Goal: Information Seeking & Learning: Learn about a topic

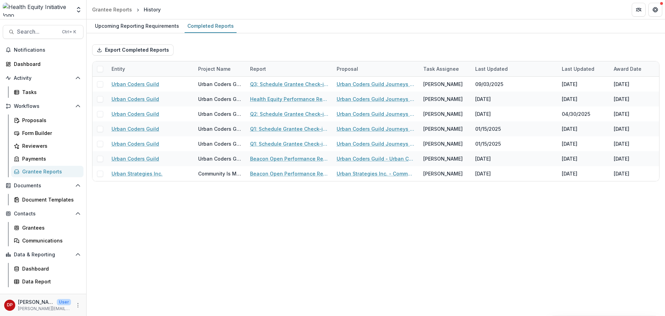
click at [42, 174] on div "Grantee Reports" at bounding box center [50, 171] width 56 height 7
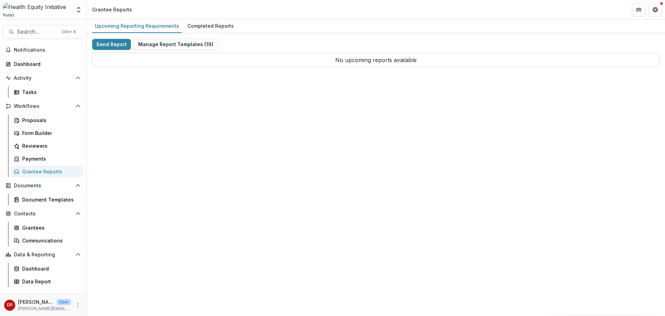
click at [47, 174] on div "Grantee Reports" at bounding box center [50, 171] width 56 height 7
click at [43, 172] on div "Grantee Reports" at bounding box center [50, 171] width 56 height 7
click at [203, 26] on div "Completed Reports" at bounding box center [211, 26] width 52 height 10
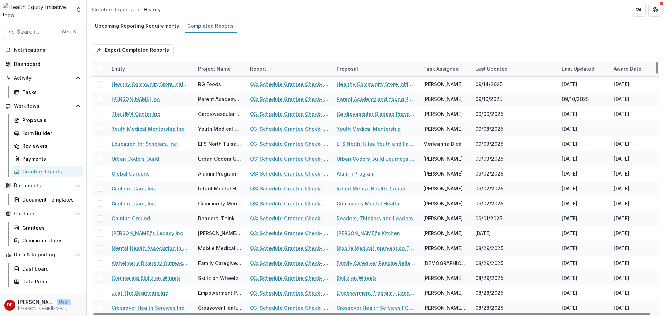
click at [165, 72] on div "Entity" at bounding box center [150, 68] width 87 height 15
click at [140, 87] on input at bounding box center [150, 84] width 83 height 11
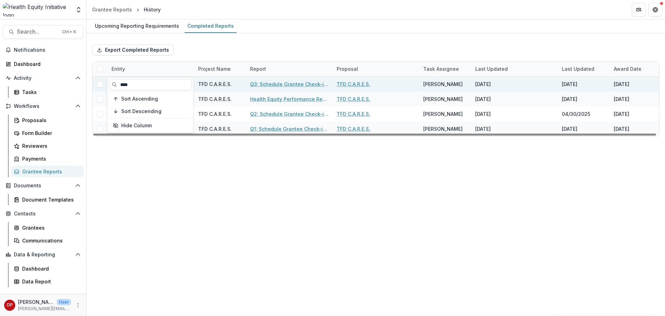
type input "****"
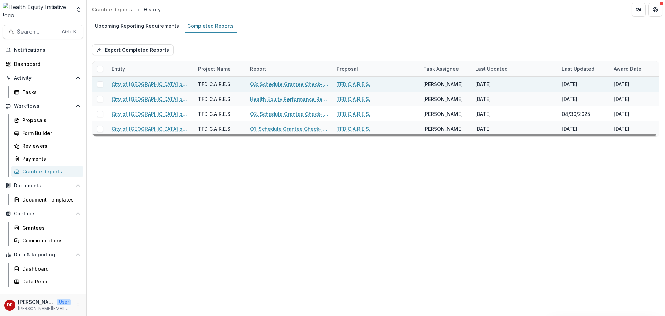
click at [254, 84] on link "Q3: Schedule Grantee Check-in with [PERSON_NAME]" at bounding box center [289, 83] width 78 height 7
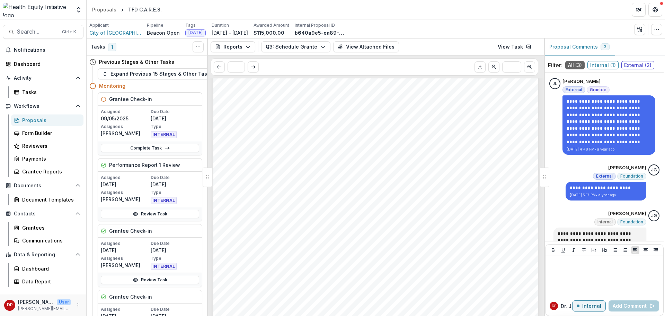
scroll to position [347, 0]
click at [353, 44] on button "View Attached Files" at bounding box center [366, 46] width 66 height 11
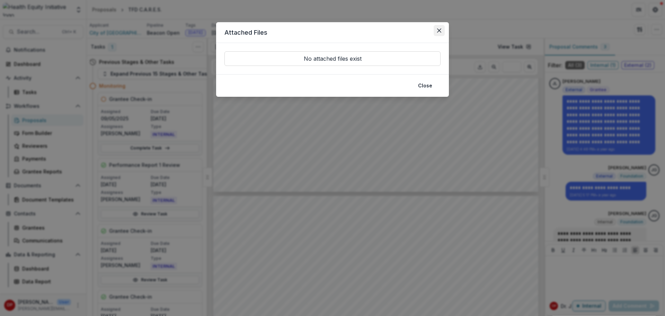
click at [441, 35] on button "Close" at bounding box center [439, 30] width 11 height 11
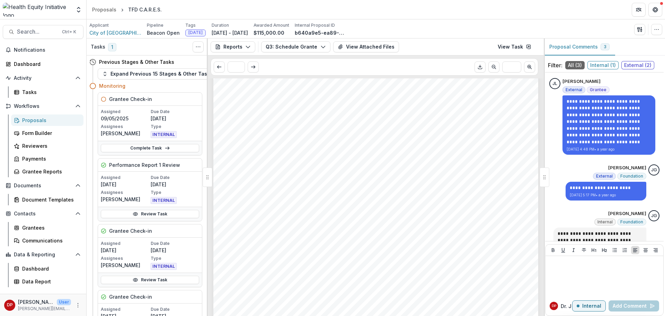
scroll to position [204, 0]
click at [262, 218] on div "- - - Submission Responses Q3: Schedule Grantee Check-in with [PERSON_NAME] As …" at bounding box center [375, 104] width 325 height 460
click at [258, 217] on span "$5,901.01" at bounding box center [247, 215] width 29 height 7
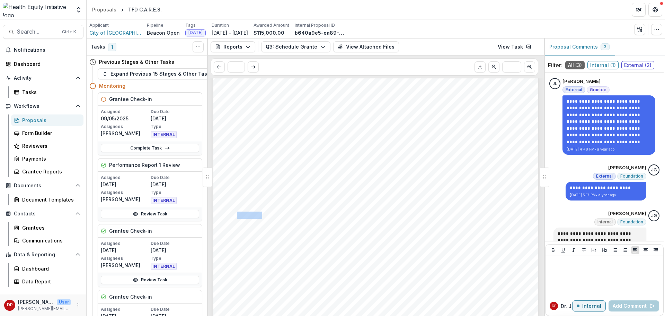
click at [258, 217] on span "$5,901.01" at bounding box center [247, 215] width 29 height 7
copy span "5,901.01"
click at [100, 35] on span "City of [GEOGRAPHIC_DATA] on behalf of the Tulsa Fire Department" at bounding box center [115, 32] width 52 height 7
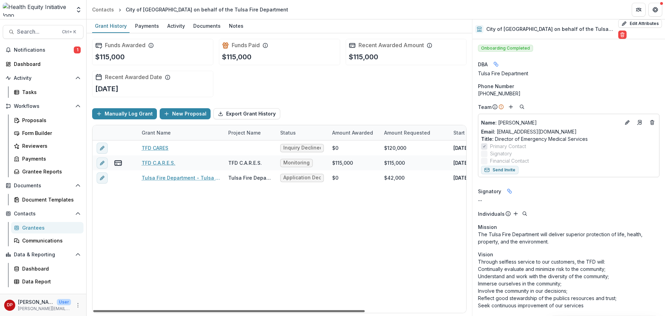
drag, startPoint x: 281, startPoint y: 310, endPoint x: 262, endPoint y: 312, distance: 19.8
click at [262, 312] on div at bounding box center [229, 311] width 272 height 2
click at [170, 163] on link "TFD C.A.R.E.S." at bounding box center [159, 162] width 34 height 7
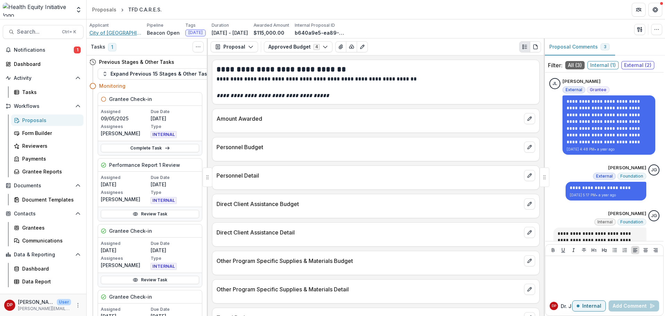
click at [121, 32] on span "City of [GEOGRAPHIC_DATA] on behalf of the Tulsa Fire Department" at bounding box center [115, 32] width 52 height 7
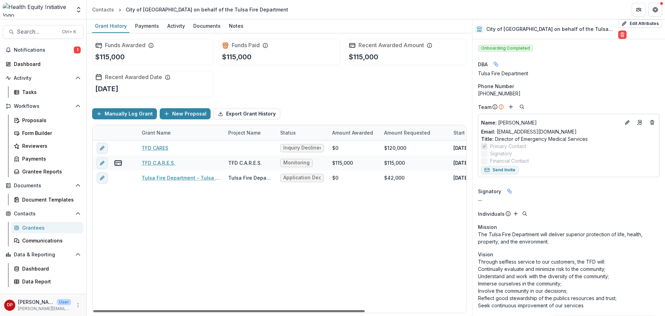
drag, startPoint x: 237, startPoint y: 309, endPoint x: 209, endPoint y: 293, distance: 32.5
click at [209, 310] on div at bounding box center [229, 311] width 272 height 2
drag, startPoint x: 254, startPoint y: 309, endPoint x: 155, endPoint y: 281, distance: 103.2
click at [155, 310] on div at bounding box center [229, 311] width 272 height 2
click at [165, 163] on link "TFD C.A.R.E.S." at bounding box center [159, 162] width 34 height 7
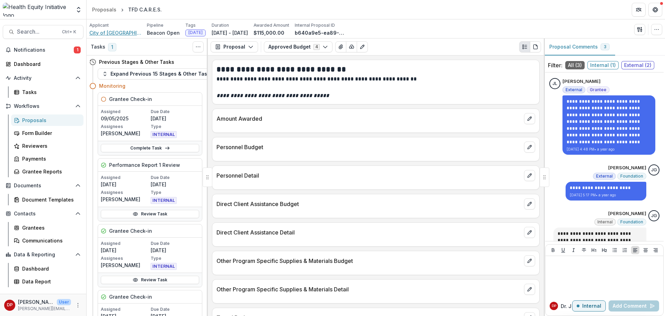
click at [126, 34] on span "City of [GEOGRAPHIC_DATA] on behalf of the Tulsa Fire Department" at bounding box center [115, 32] width 52 height 7
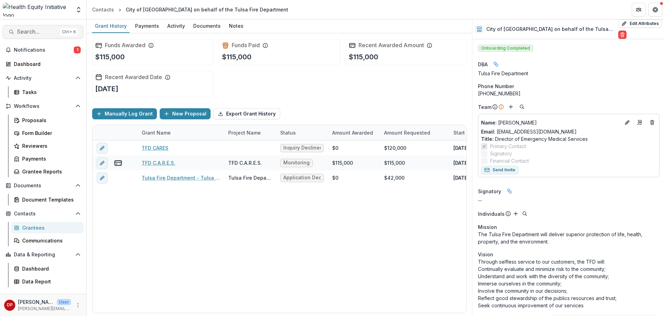
click at [47, 32] on span "Search..." at bounding box center [37, 31] width 41 height 7
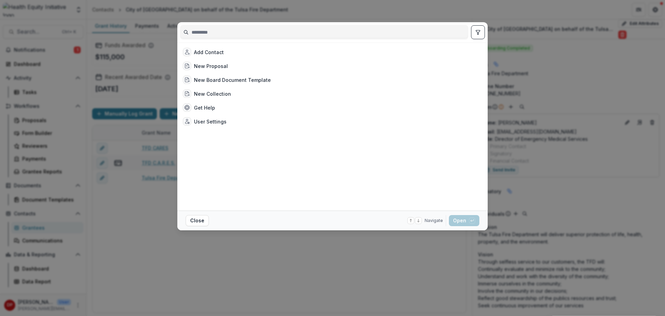
click at [274, 37] on input at bounding box center [325, 32] width 288 height 11
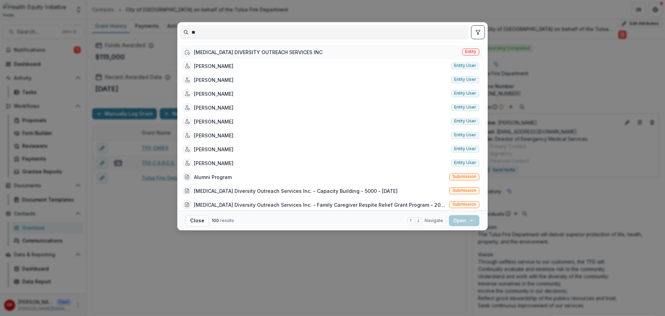
type input "**"
click at [286, 54] on div "[MEDICAL_DATA] DIVERSITY OUTREACH SERVICES INC" at bounding box center [258, 52] width 129 height 7
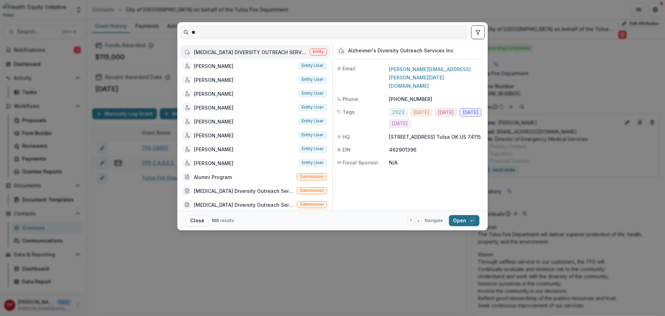
click at [457, 218] on button "Open with enter key" at bounding box center [464, 220] width 30 height 11
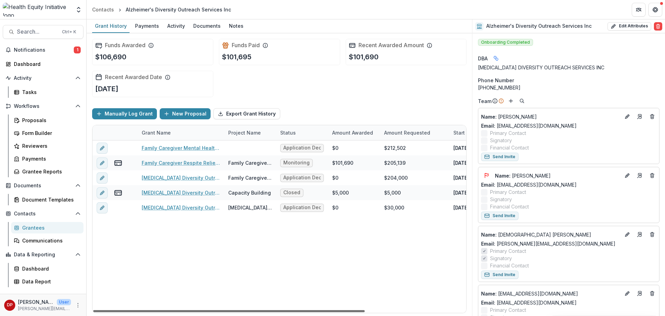
drag, startPoint x: 291, startPoint y: 312, endPoint x: 266, endPoint y: 330, distance: 30.2
click at [266, 312] on div at bounding box center [229, 311] width 272 height 2
drag, startPoint x: 336, startPoint y: 310, endPoint x: 224, endPoint y: 275, distance: 116.9
click at [234, 310] on div at bounding box center [229, 311] width 272 height 2
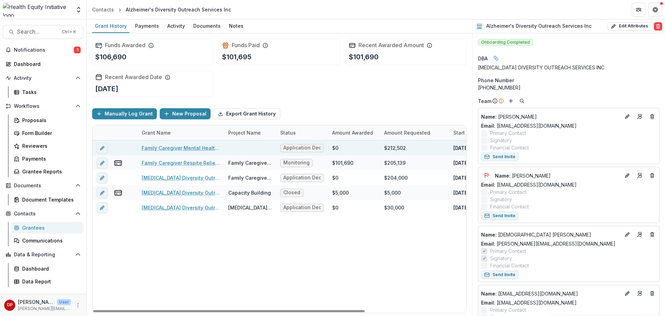
click at [206, 147] on link "Family Caregiver Mental Health & Respite Program" at bounding box center [181, 147] width 78 height 7
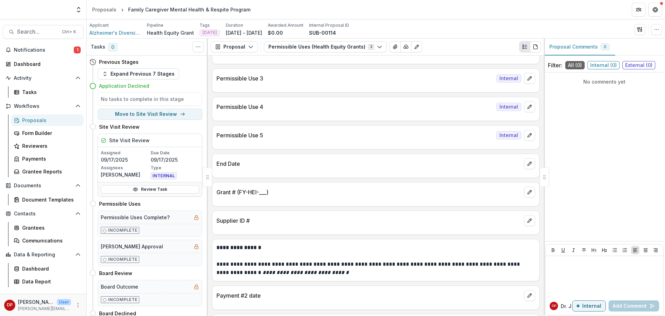
scroll to position [446, 0]
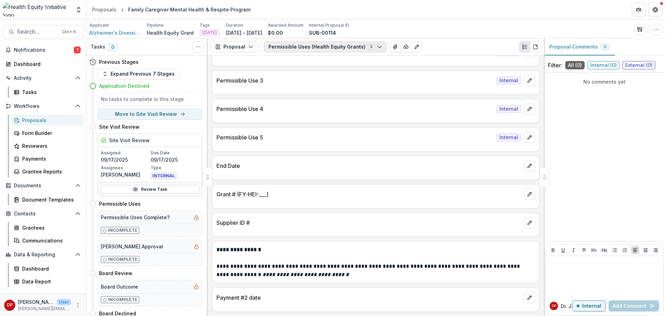
click at [321, 46] on button "Permissible Uses (Health Equity Grants) 3" at bounding box center [325, 46] width 123 height 11
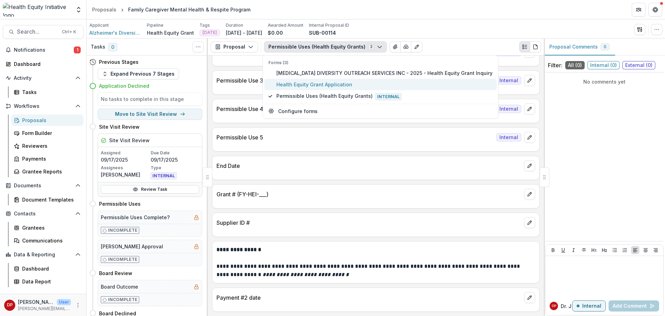
click at [328, 82] on span "Health Equity Grant Application" at bounding box center [385, 84] width 216 height 7
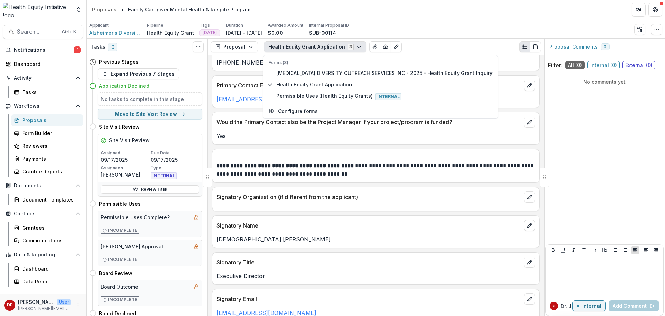
scroll to position [760, 0]
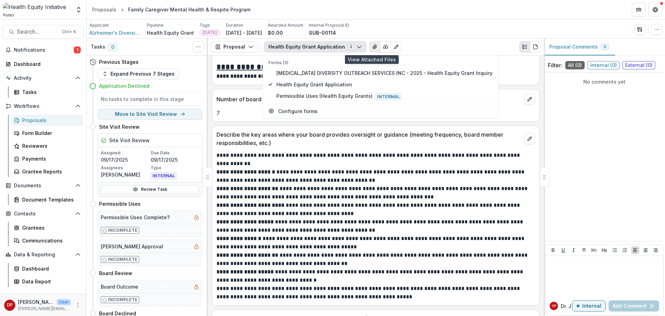
click at [372, 44] on icon "View Attached Files" at bounding box center [375, 47] width 6 height 6
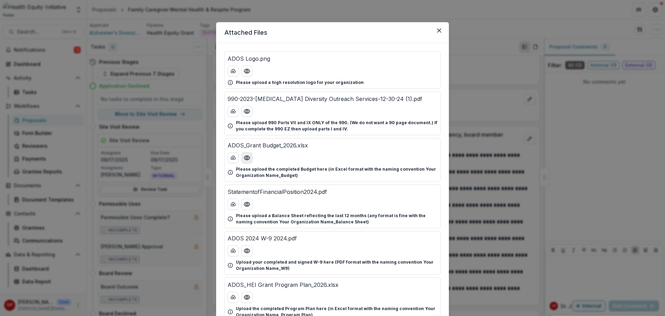
click at [249, 161] on button "Preview ADOS_Grant Budget_2026.xlsx" at bounding box center [247, 157] width 11 height 11
